Goal: Ask a question

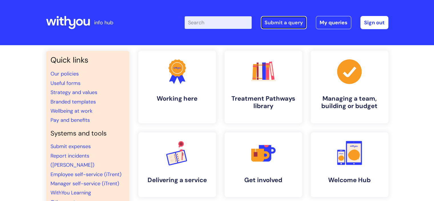
click at [288, 22] on link "Submit a query" at bounding box center [284, 22] width 46 height 13
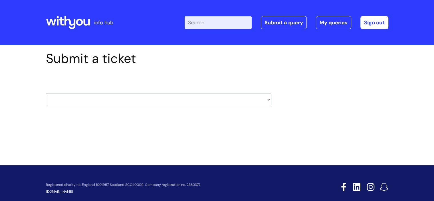
click at [119, 100] on select "HR / People IT and Support Clinical Drug Alerts Finance Accounts Data Support T…" at bounding box center [159, 99] width 226 height 13
select select "learning_and_development"
click at [46, 93] on select "HR / People IT and Support Clinical Drug Alerts Finance Accounts Data Support T…" at bounding box center [159, 99] width 226 height 13
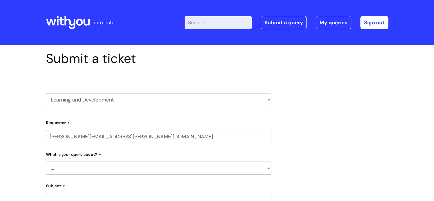
select select "80004157231"
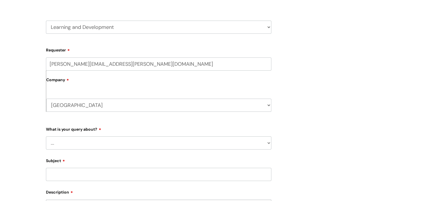
scroll to position [86, 0]
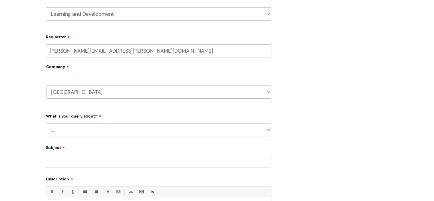
click at [81, 72] on label "Company" at bounding box center [158, 68] width 225 height 13
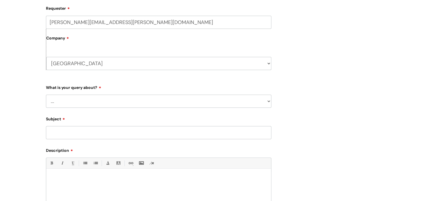
click at [74, 98] on select "... Question about a training course or session booking Ask about apprenticeshi…" at bounding box center [159, 101] width 226 height 13
select select "Question about mandatory or required training"
click at [46, 95] on select "... Question about a training course or session booking Ask about apprenticeshi…" at bounding box center [159, 101] width 226 height 13
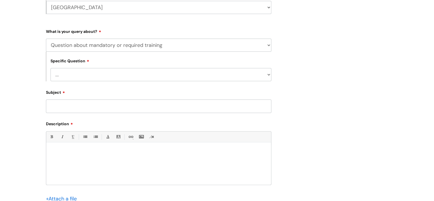
scroll to position [171, 0]
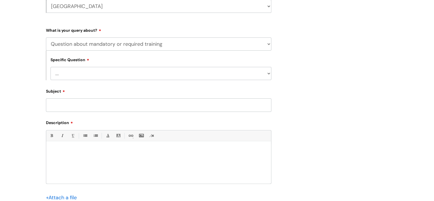
click at [137, 79] on select "... Induction requirements Compliance deadlines Refresher schedule Mandatory tr…" at bounding box center [161, 73] width 221 height 13
select select "Compliance deadlines"
click at [51, 67] on select "... Induction requirements Compliance deadlines Refresher schedule Mandatory tr…" at bounding box center [161, 73] width 221 height 13
click at [103, 105] on input "Subject" at bounding box center [159, 104] width 226 height 13
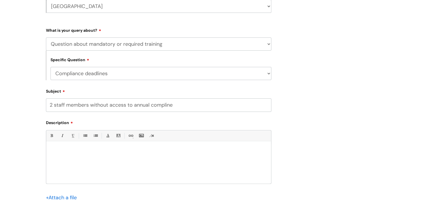
click at [169, 105] on input "2 staff members without access to annual compline" at bounding box center [159, 104] width 226 height 13
click at [186, 106] on input "2 staff members without access to annual compliance e" at bounding box center [159, 104] width 226 height 13
click at [191, 106] on input "2 staff members without access to annual compliance knowldge chaecks" at bounding box center [159, 104] width 226 height 13
click at [215, 105] on input "2 staff members without access to annual compliance knowledge chaecks" at bounding box center [159, 104] width 226 height 13
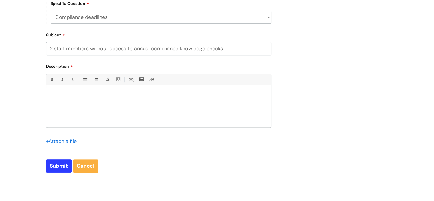
scroll to position [228, 0]
type input "2 staff members without access to annual compliance knowledge checks"
click at [91, 104] on div at bounding box center [158, 106] width 225 height 39
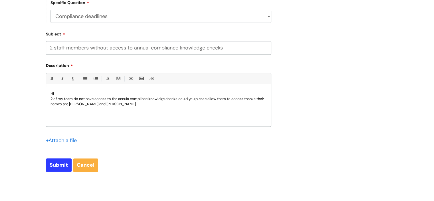
click at [125, 99] on p "2 of my team do not have access to the annula complince knowldge checks could y…" at bounding box center [159, 101] width 217 height 10
click at [134, 104] on p "2 of my team do not have access to the annual compliance knowledge checks could…" at bounding box center [159, 101] width 217 height 10
click at [57, 162] on input "Submit" at bounding box center [59, 164] width 26 height 13
type input "Please Wait..."
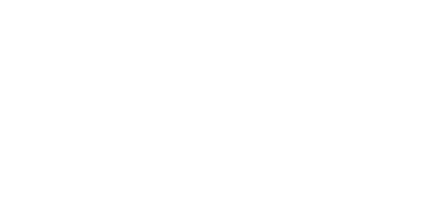
select select "Question about mandatory or required training"
select select "Compliance deadlines"
